Goal: Navigation & Orientation: Find specific page/section

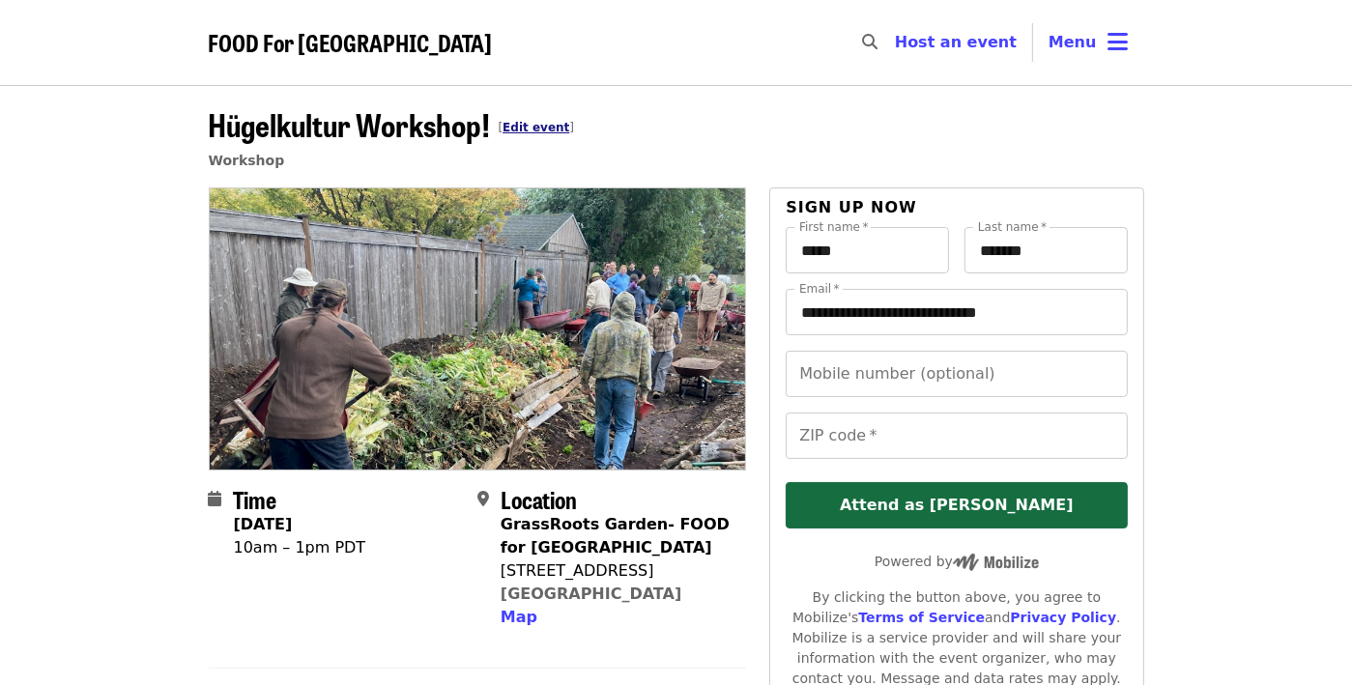
click at [530, 126] on link "Edit event" at bounding box center [536, 128] width 67 height 14
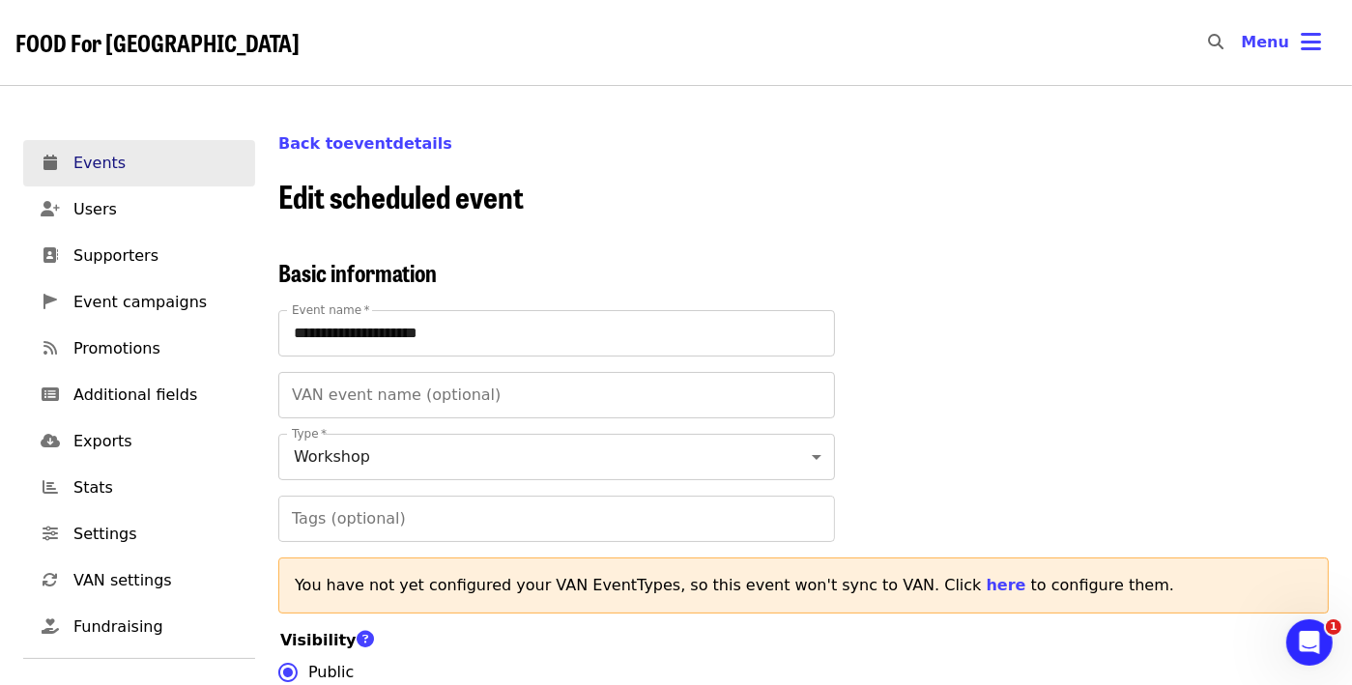
click at [106, 159] on span "Events" at bounding box center [156, 163] width 166 height 23
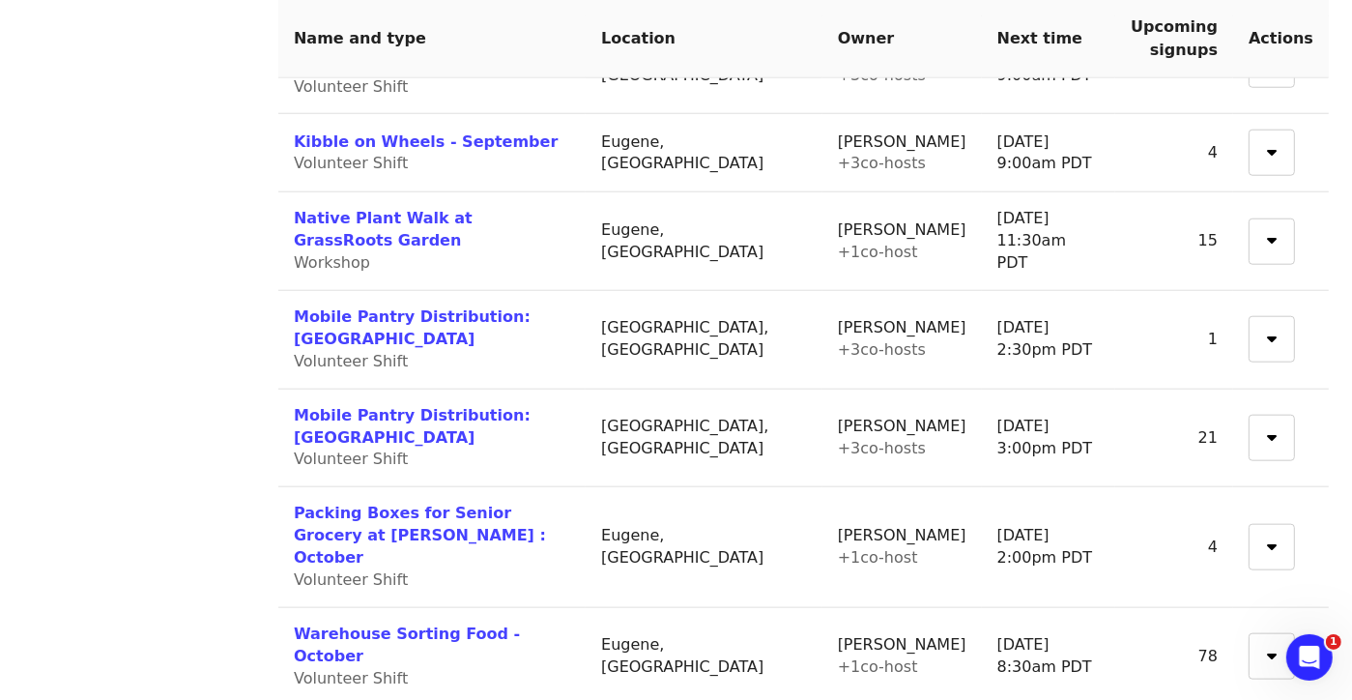
scroll to position [1858, 0]
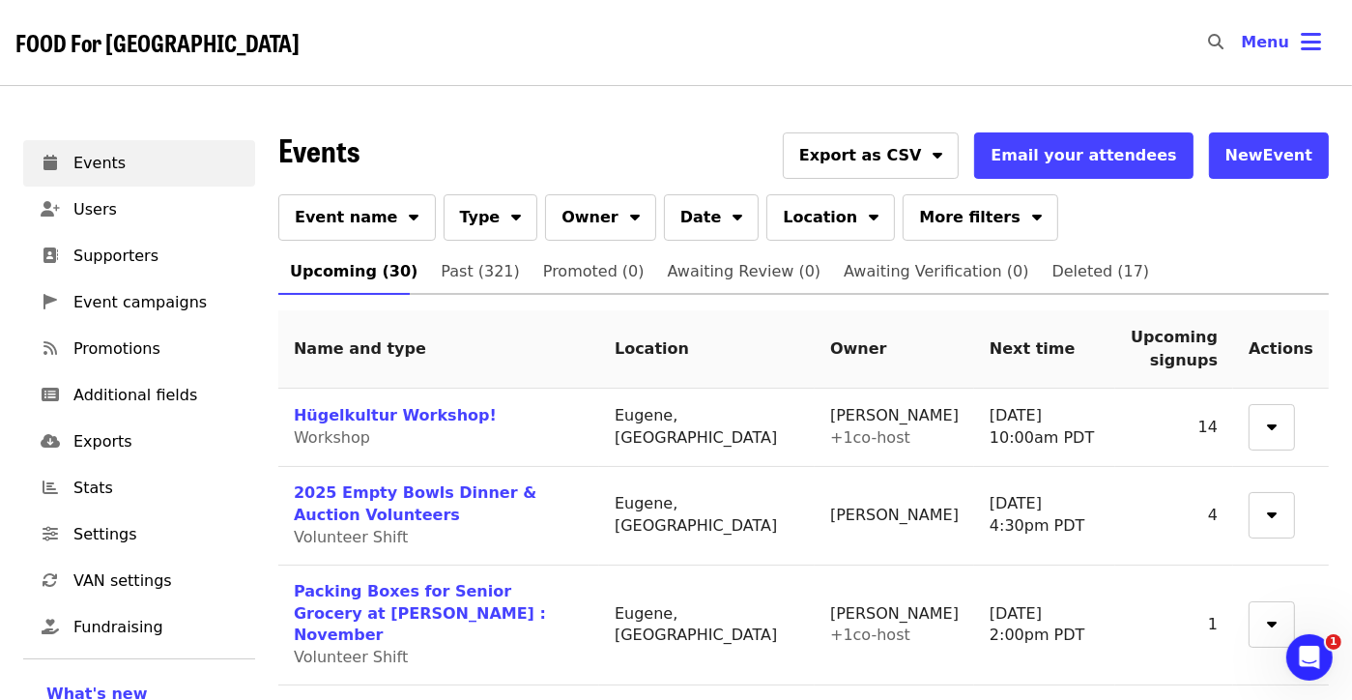
scroll to position [202, 0]
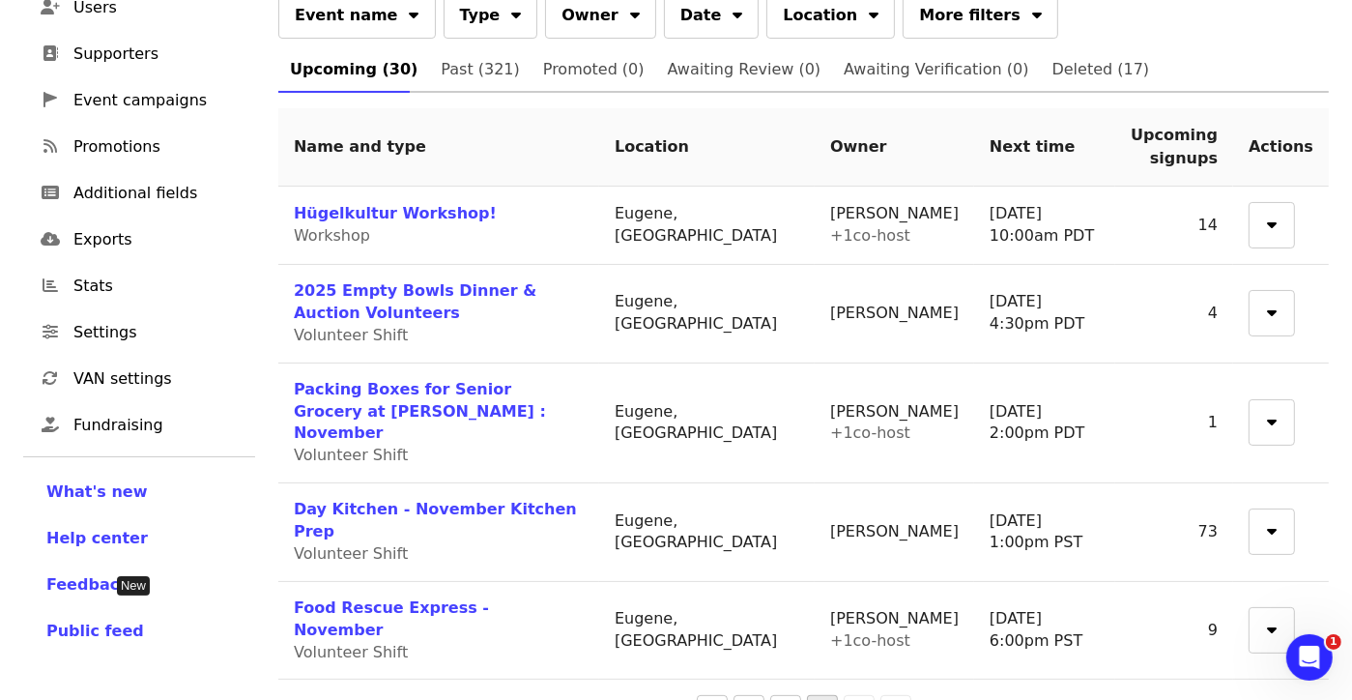
click at [789, 695] on button "1" at bounding box center [785, 710] width 31 height 31
